Goal: Understand site structure: Understand site structure

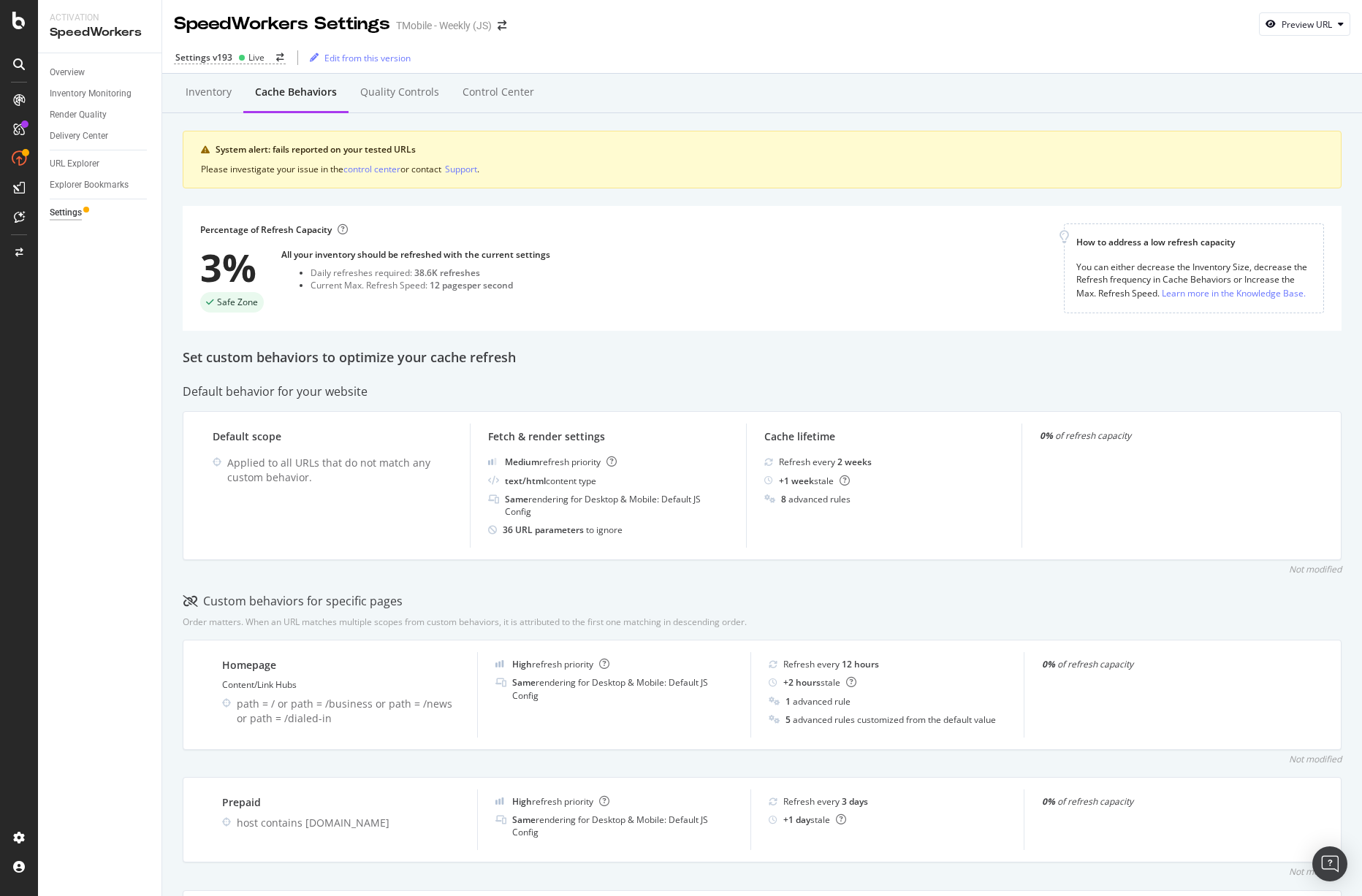
click at [143, 489] on div "Overview Inventory Monitoring Render Quality Delivery Center URL Explorer Explo…" at bounding box center [99, 475] width 123 height 843
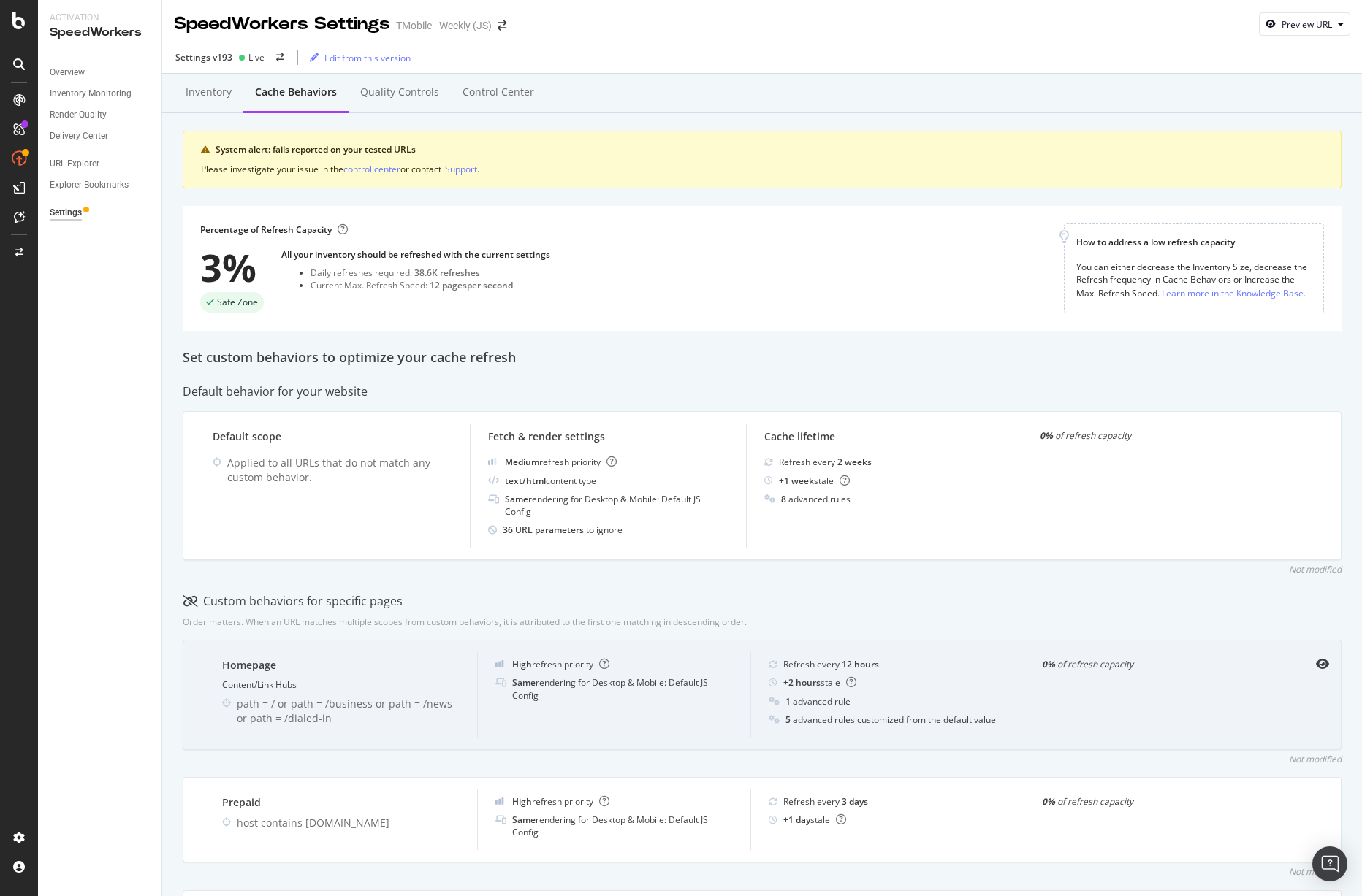
click at [884, 719] on div "5 advanced rules customized from the default value" at bounding box center [890, 719] width 211 height 12
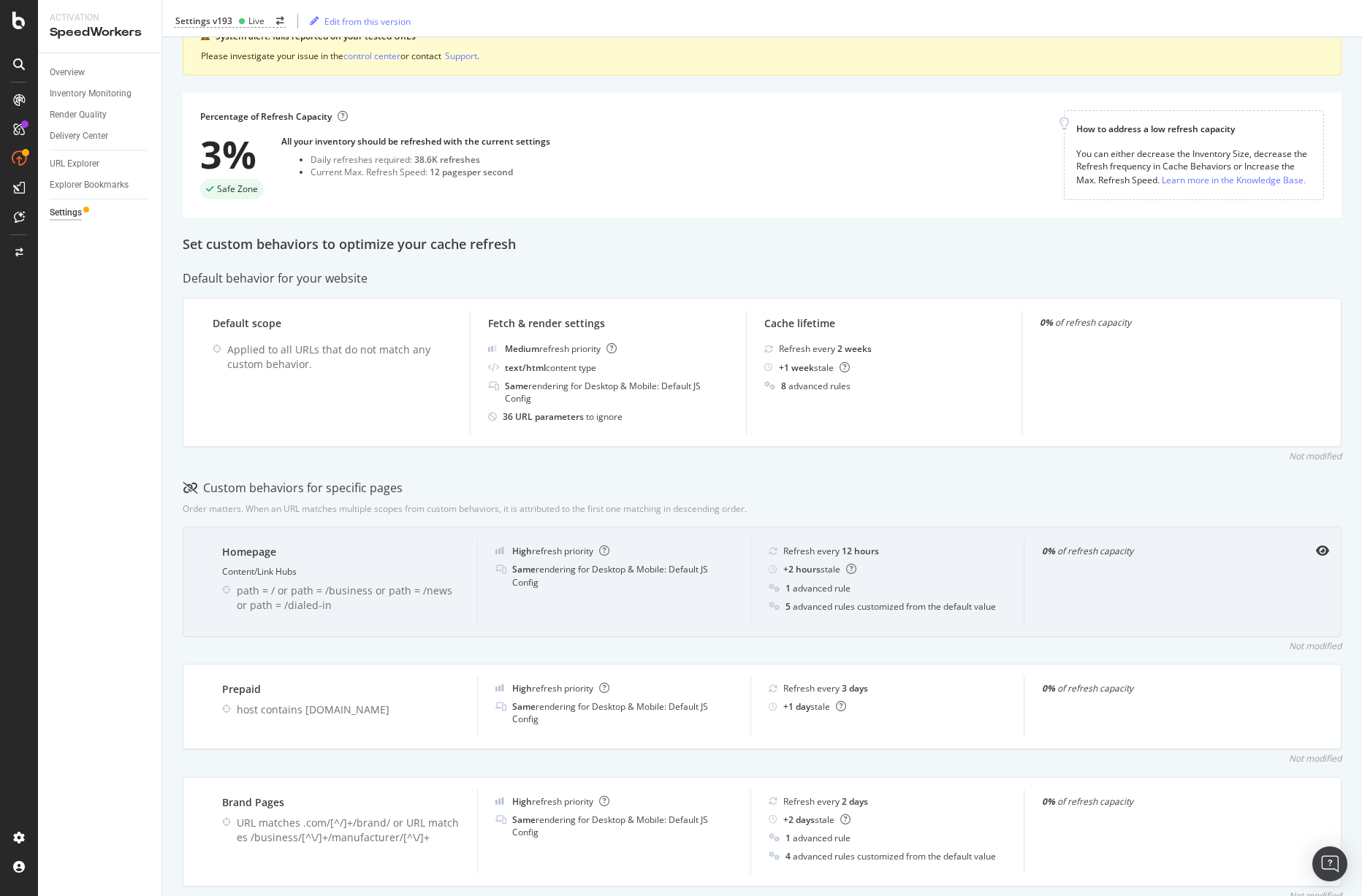
scroll to position [170, 0]
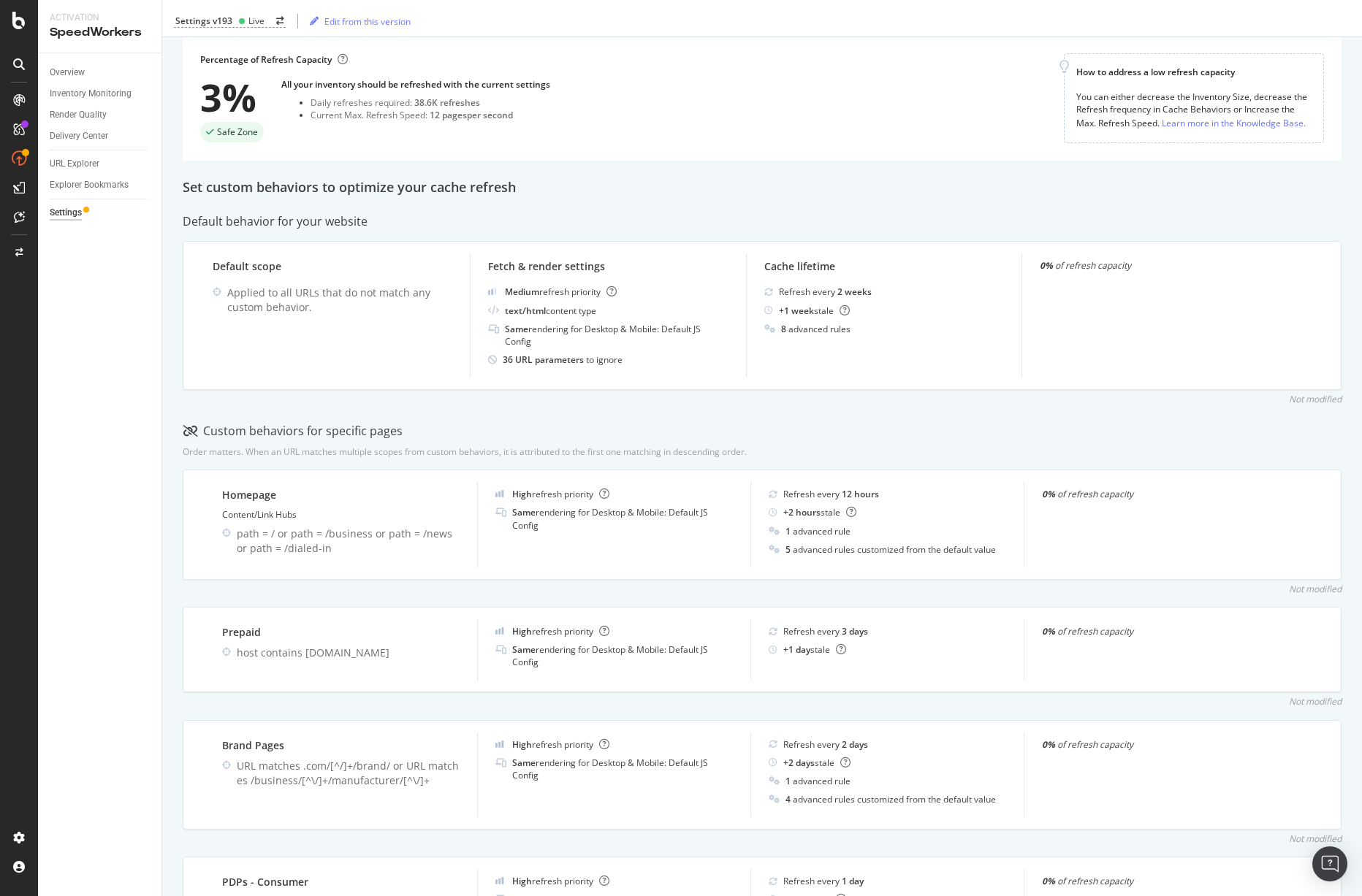
click at [671, 214] on div "Default behavior for your website" at bounding box center [761, 222] width 1159 height 17
click at [132, 502] on div "Overview Inventory Monitoring Render Quality Delivery Center URL Explorer Explo…" at bounding box center [99, 475] width 123 height 843
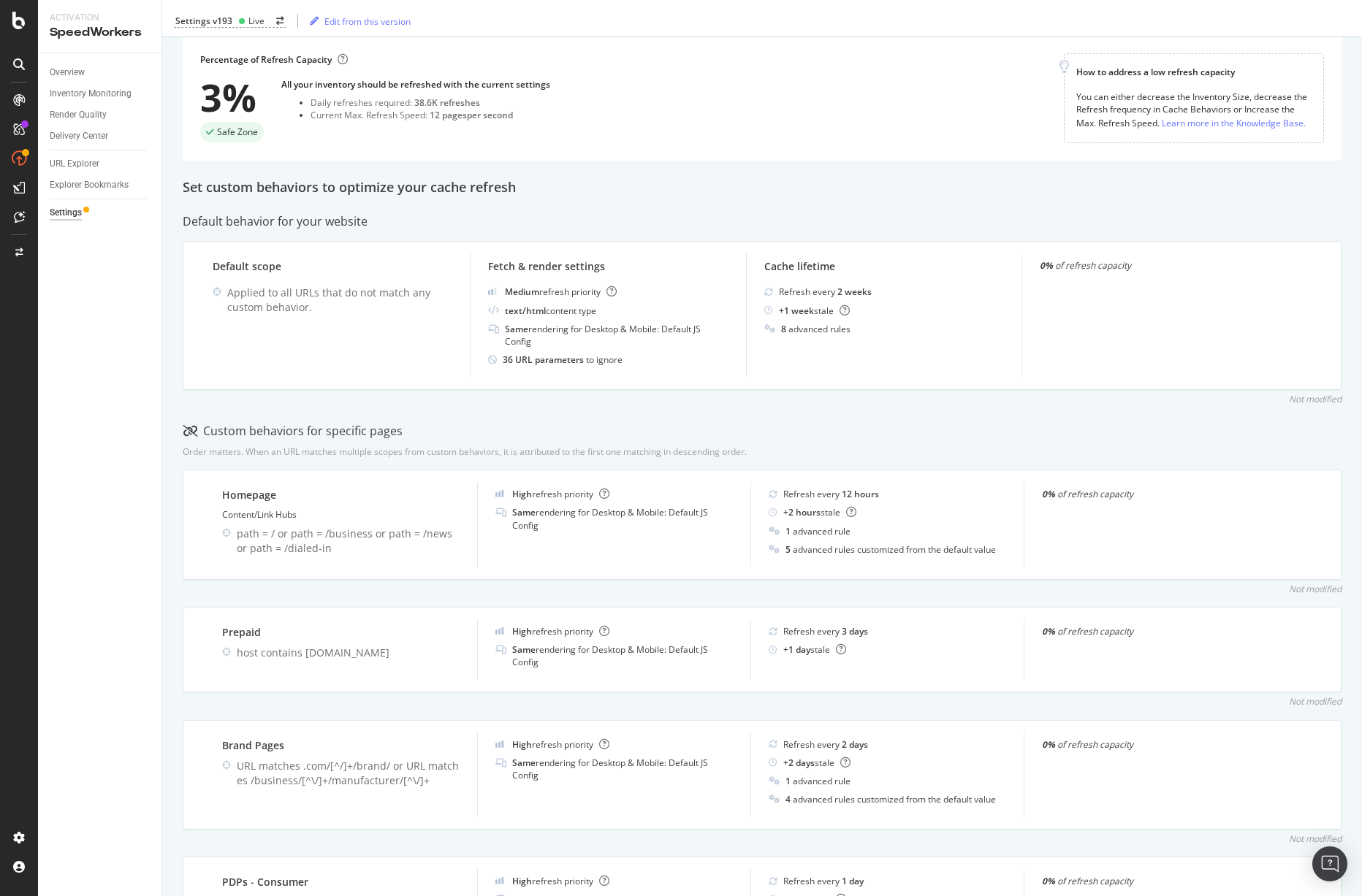
click at [127, 553] on div "Overview Inventory Monitoring Render Quality Delivery Center URL Explorer Explo…" at bounding box center [99, 475] width 123 height 843
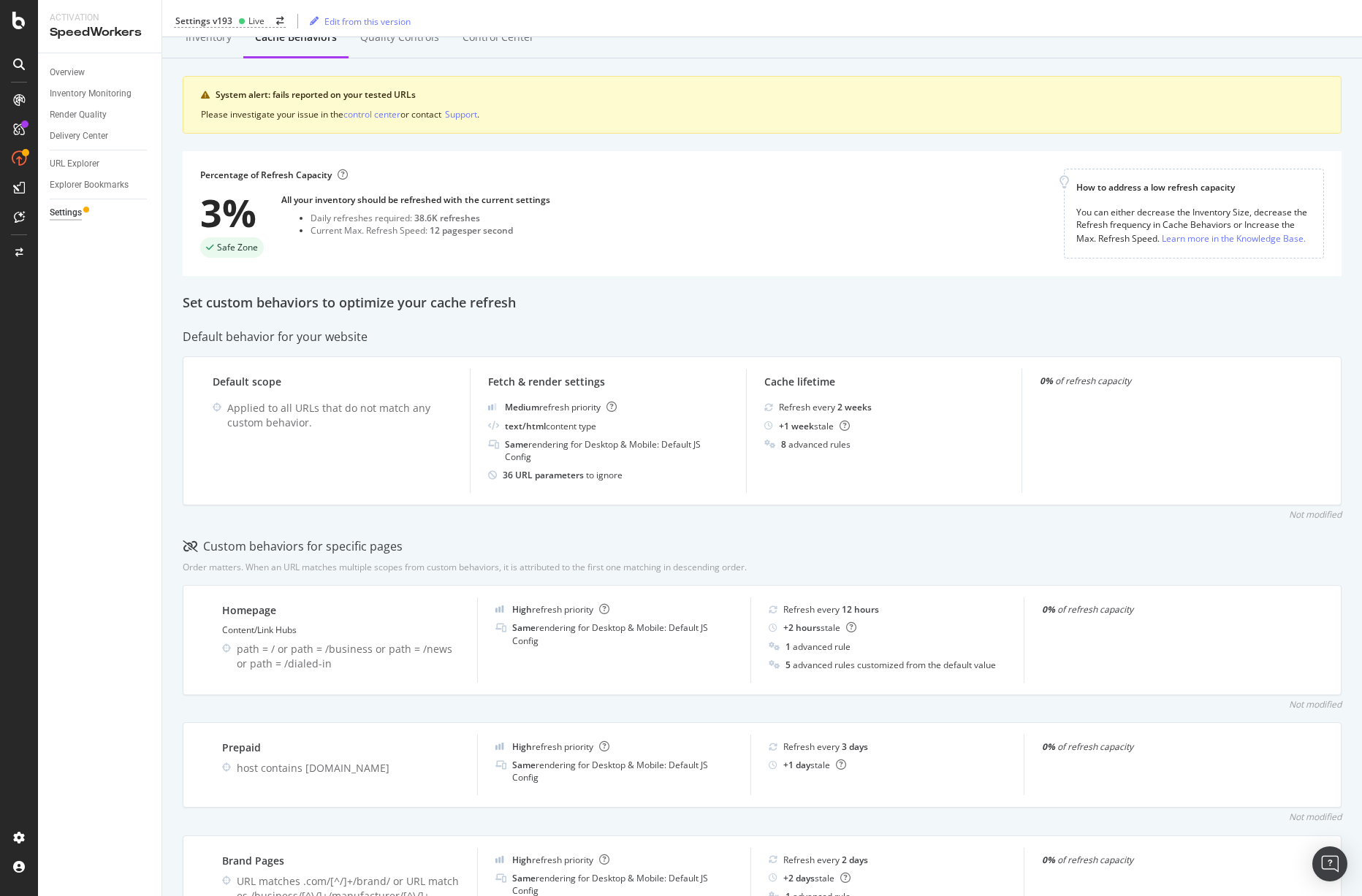
scroll to position [0, 0]
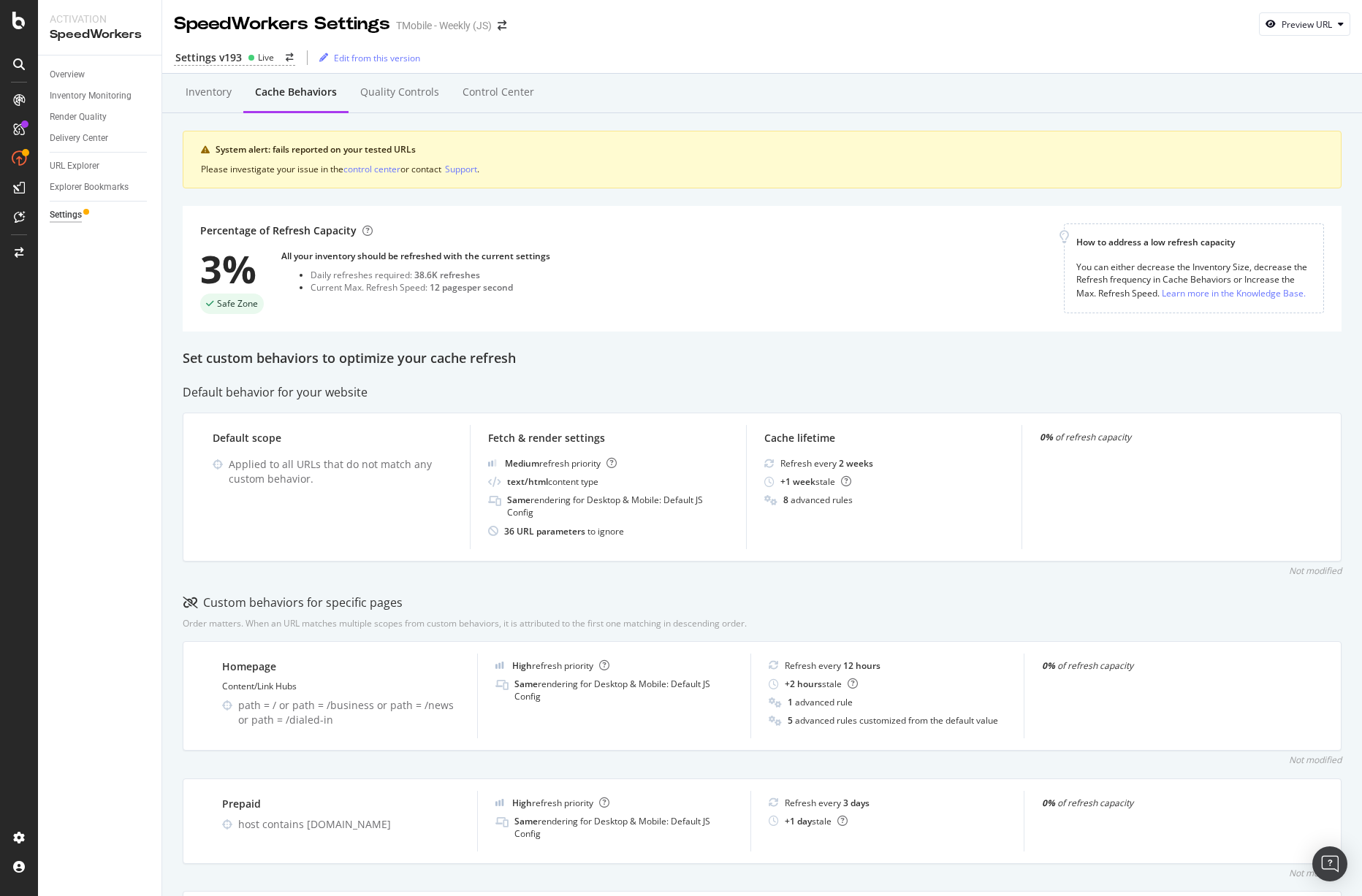
scroll to position [511, 0]
